Goal: Navigation & Orientation: Find specific page/section

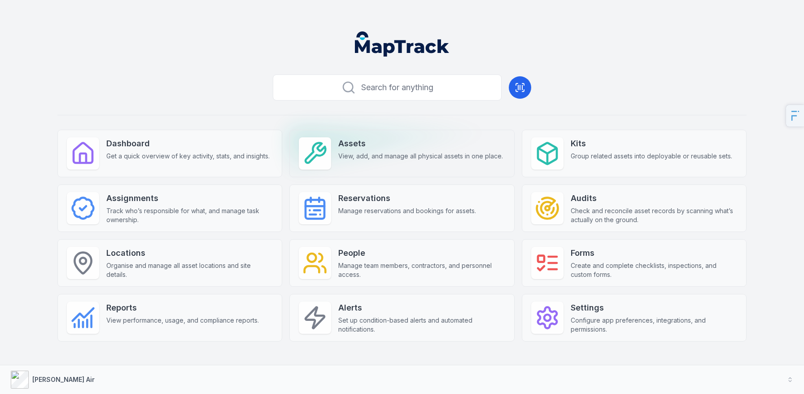
click at [347, 148] on strong "Assets" at bounding box center [420, 143] width 165 height 13
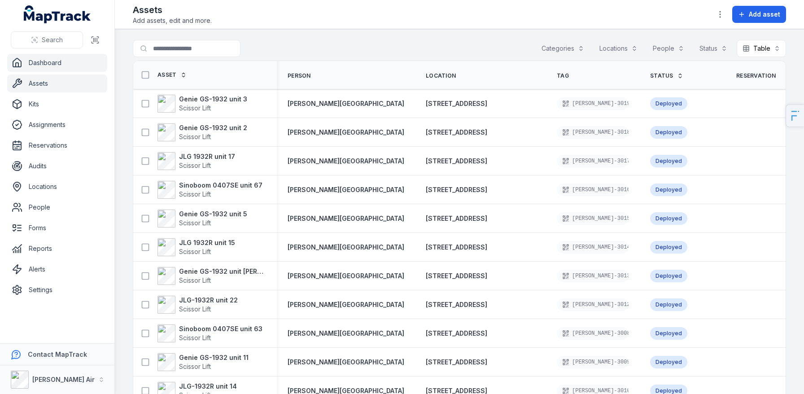
click at [29, 66] on link "Dashboard" at bounding box center [57, 63] width 100 height 18
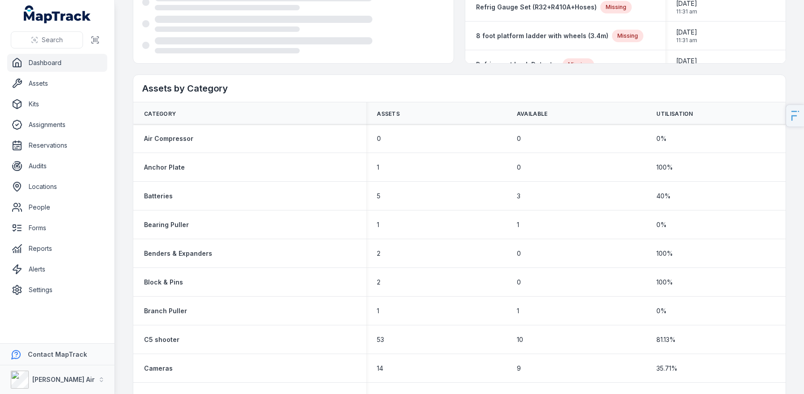
scroll to position [36, 0]
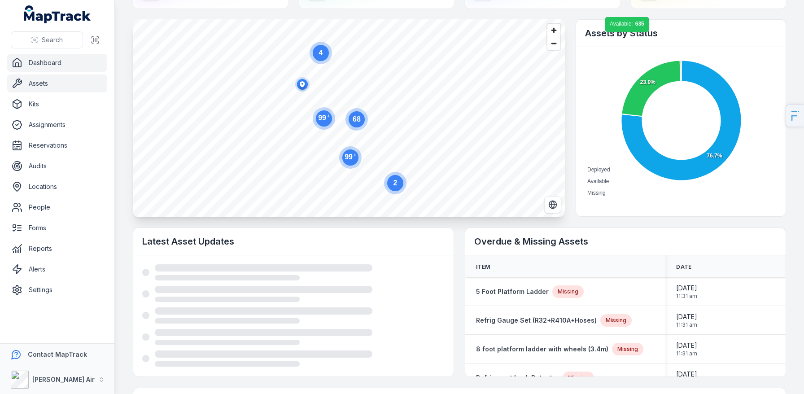
click at [53, 85] on link "Assets" at bounding box center [57, 84] width 100 height 18
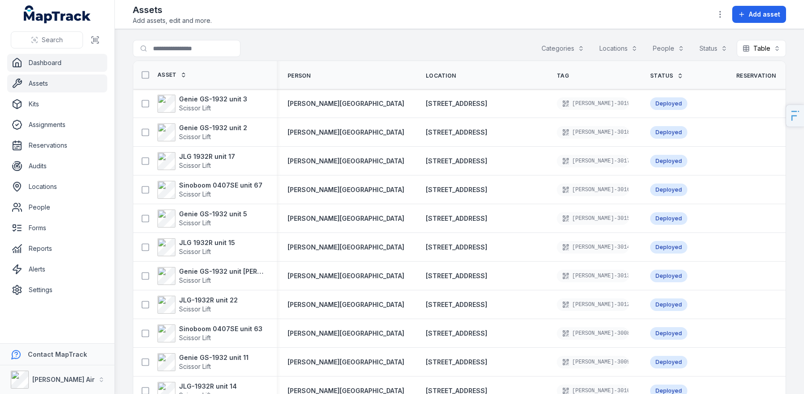
click at [86, 63] on link "Dashboard" at bounding box center [57, 63] width 100 height 18
